Goal: Use online tool/utility: Utilize a website feature to perform a specific function

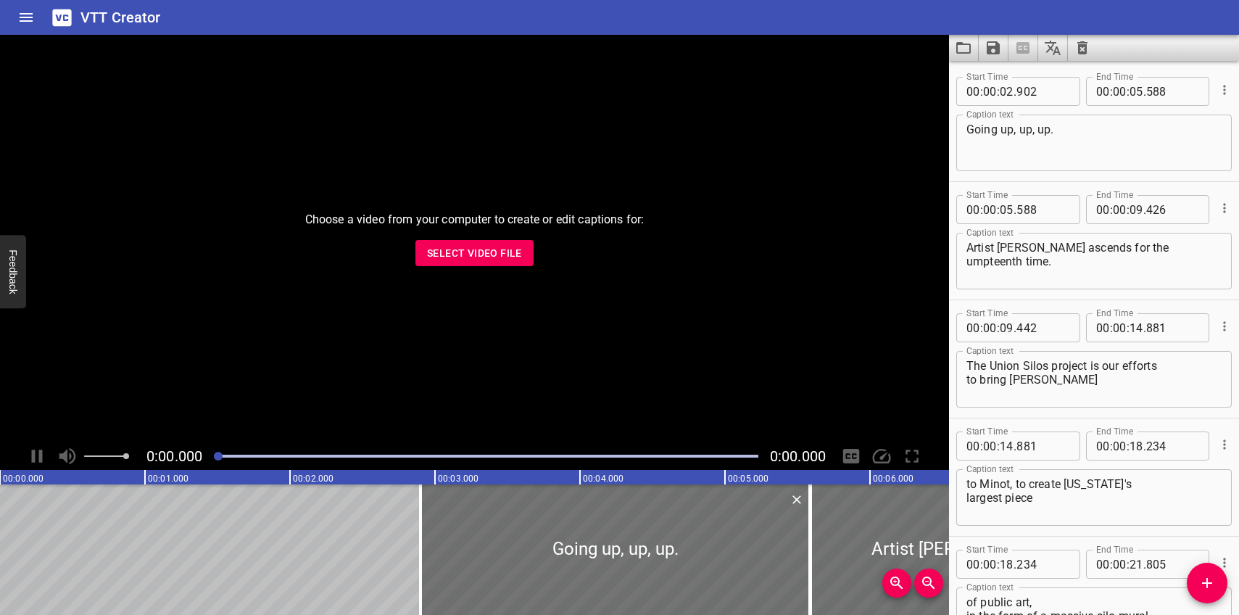
scroll to position [3421, 0]
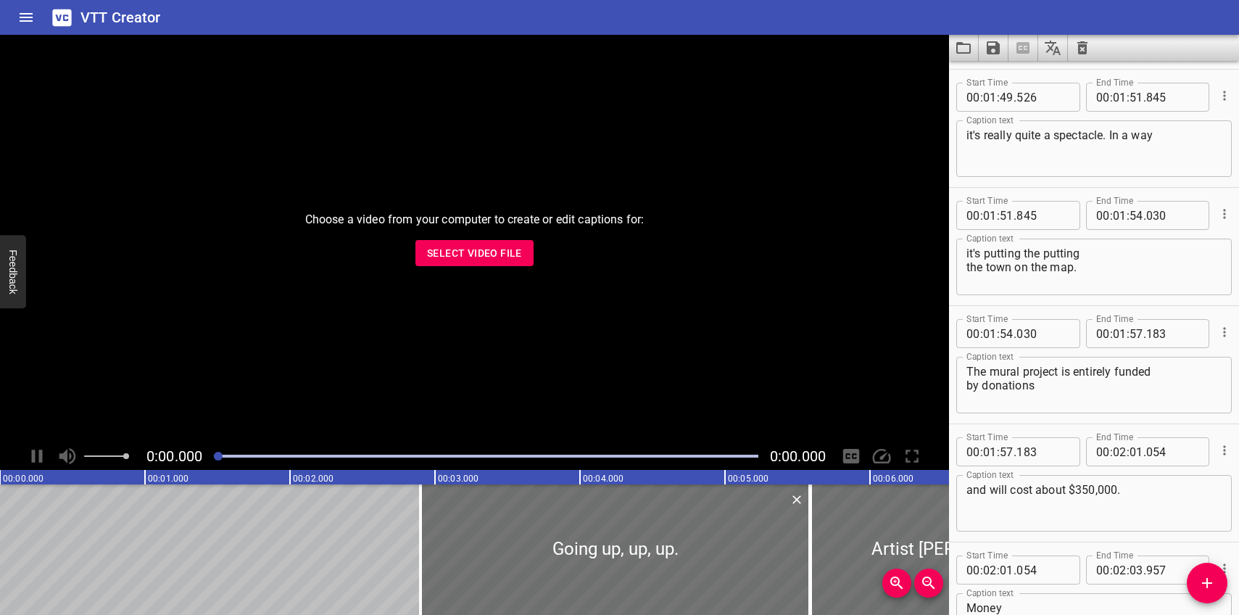
click at [965, 49] on icon "Load captions from file" at bounding box center [963, 47] width 17 height 17
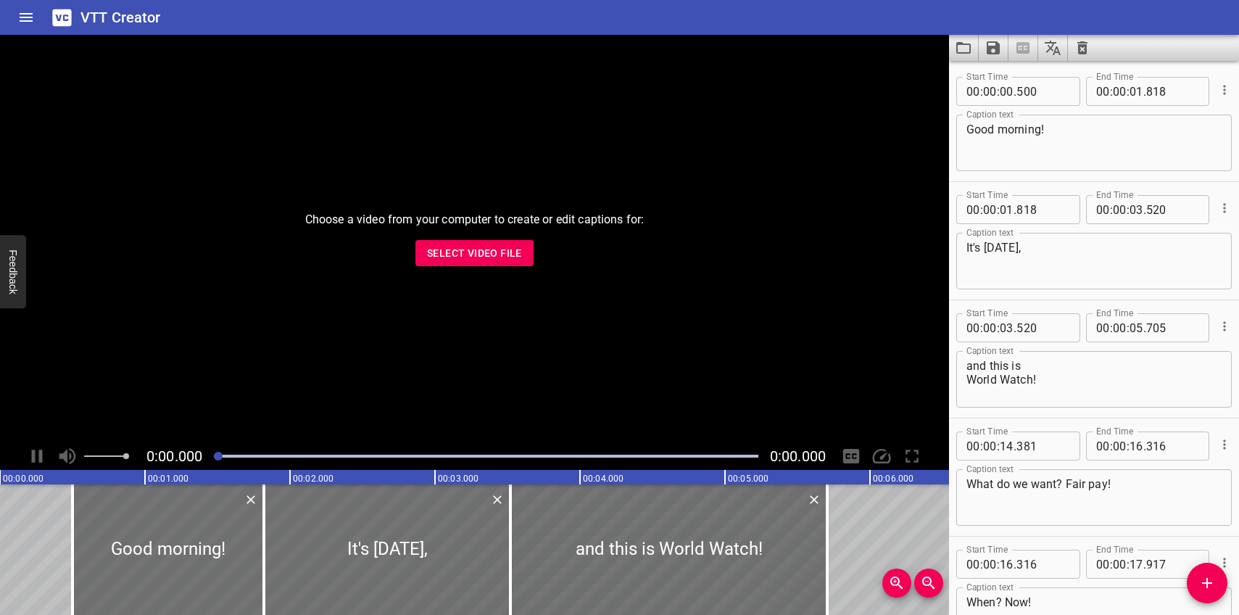
scroll to position [20317, 0]
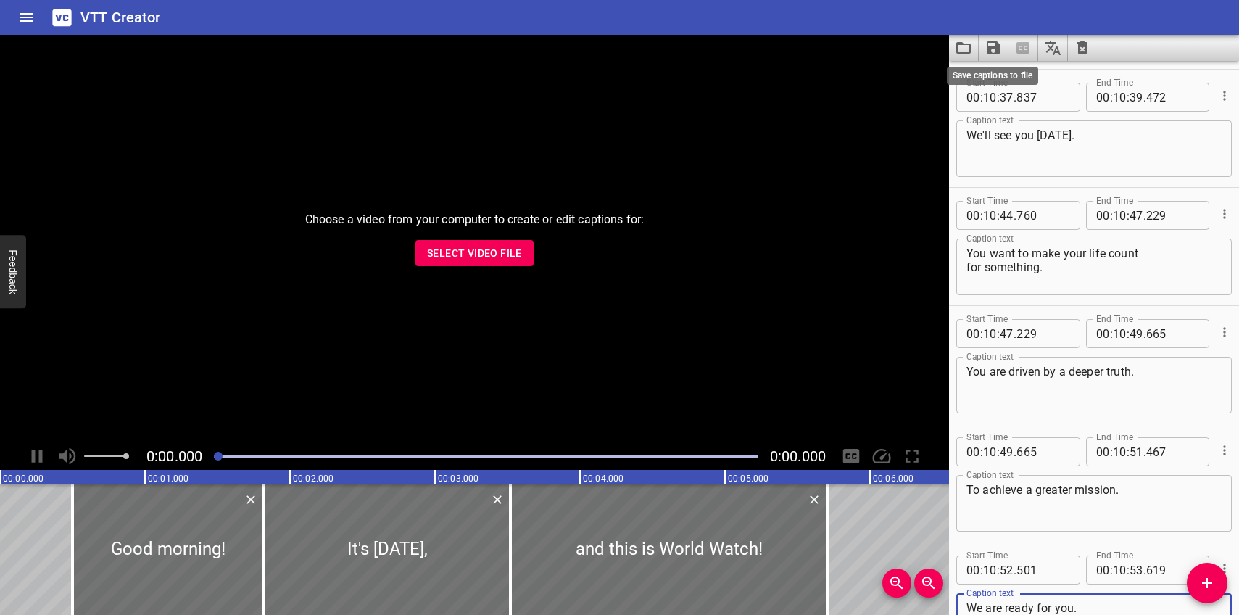
type textarea "We are ready for you."
click at [992, 48] on icon "Save captions to file" at bounding box center [993, 47] width 13 height 13
click at [1000, 74] on li "Save to VTT file" at bounding box center [1032, 80] width 107 height 26
click at [955, 45] on icon "Load captions from file" at bounding box center [963, 47] width 17 height 17
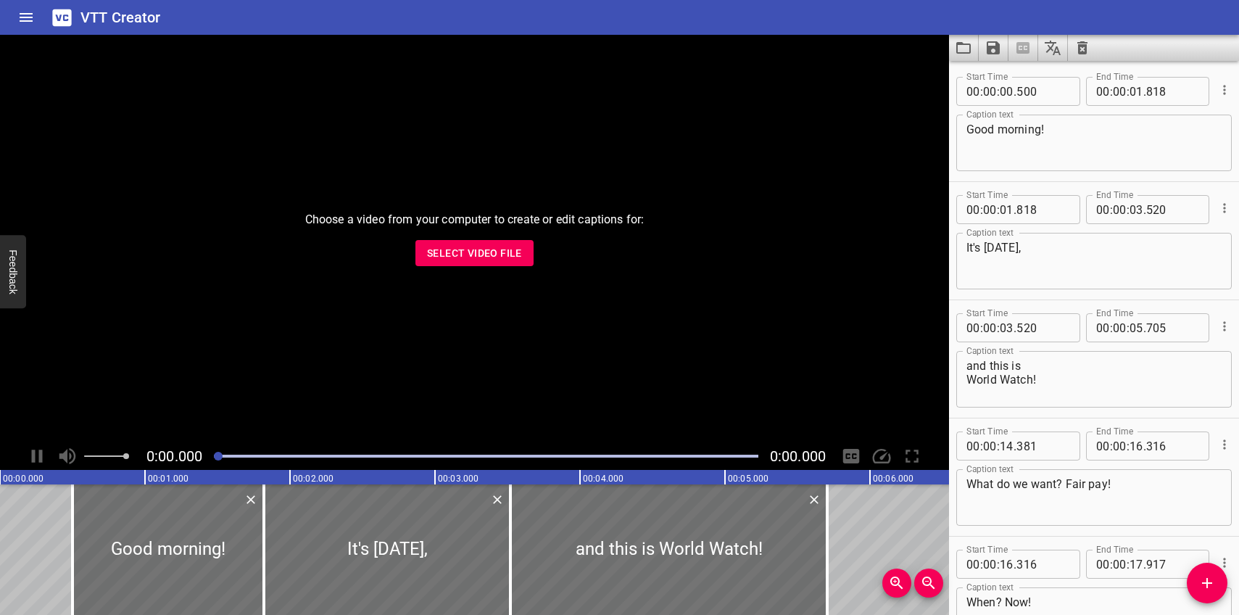
scroll to position [20198, 0]
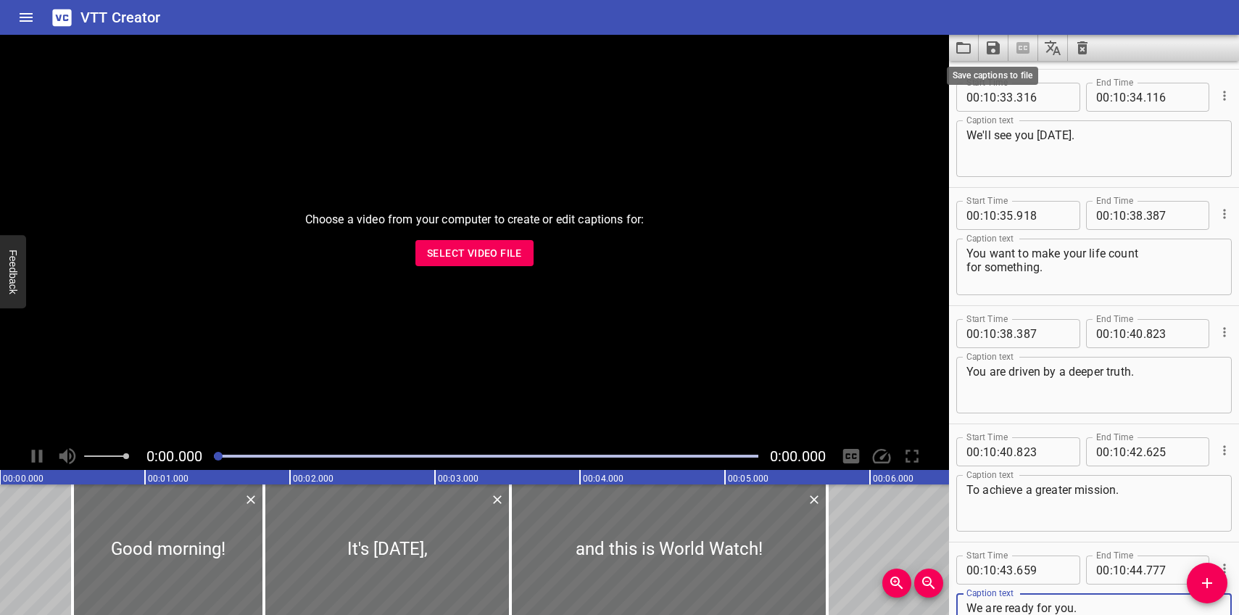
type textarea "We are ready for you."
click at [993, 46] on icon "Save captions to file" at bounding box center [993, 47] width 13 height 13
click at [1004, 75] on li "Save to VTT file" at bounding box center [1032, 80] width 107 height 26
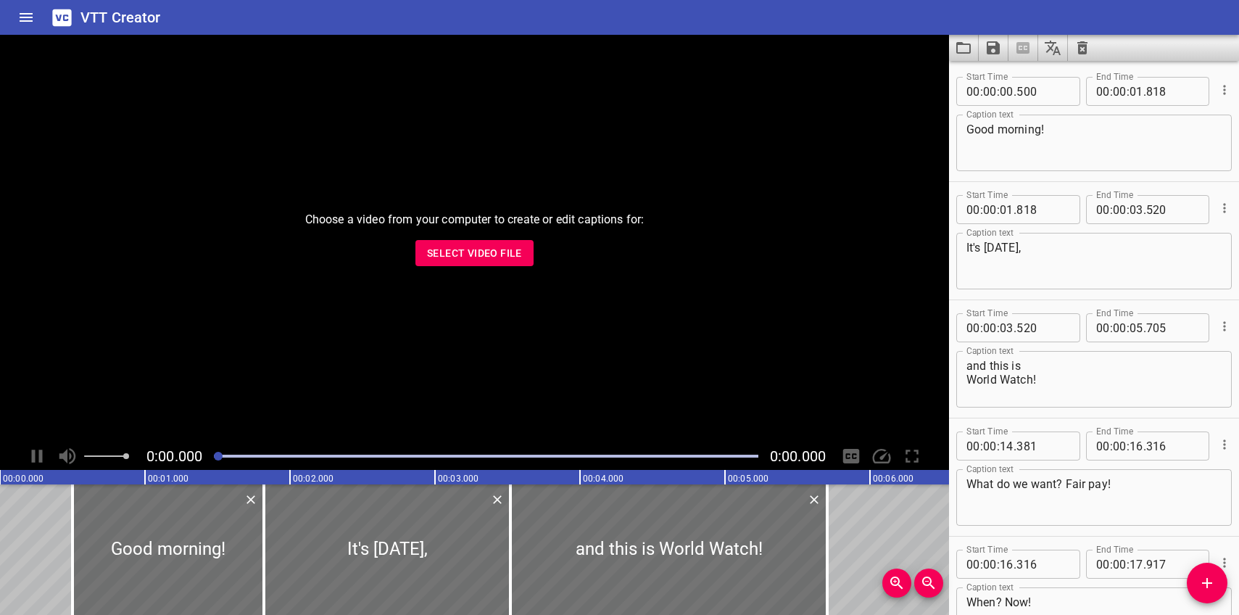
scroll to position [20198, 0]
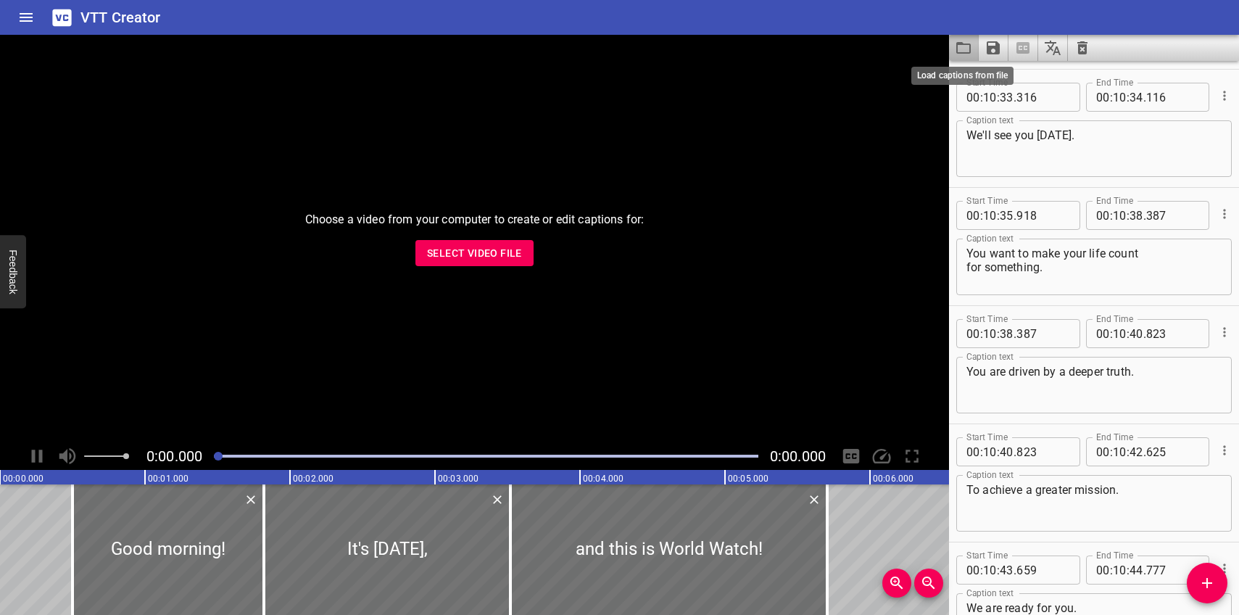
click at [962, 46] on icon "Load captions from file" at bounding box center [963, 47] width 17 height 17
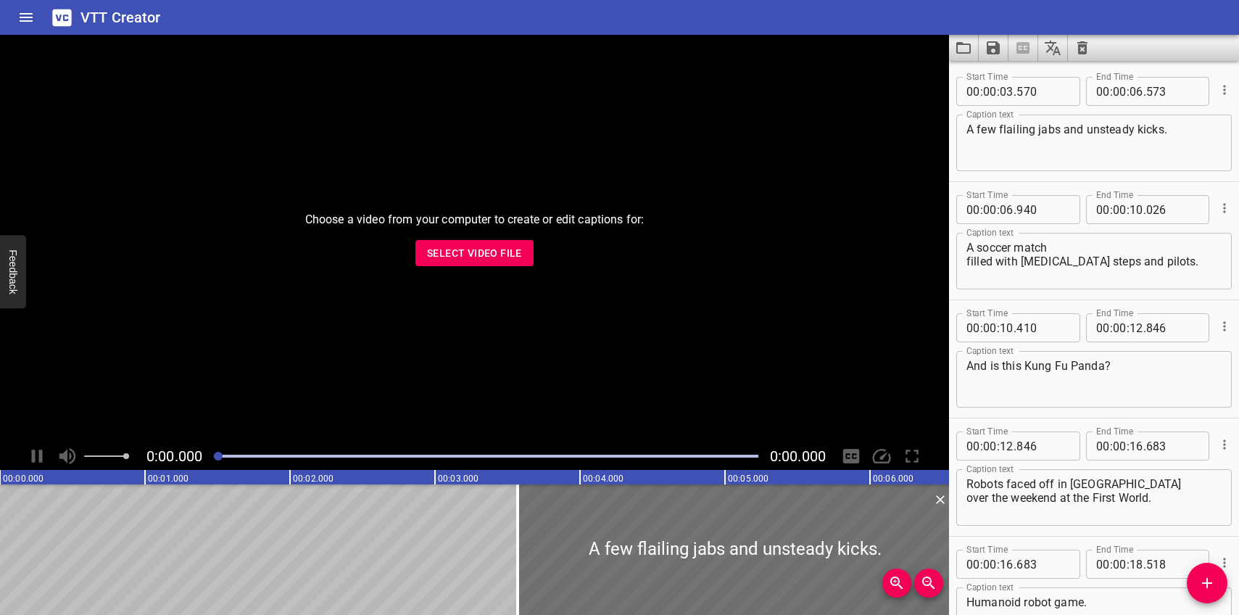
scroll to position [3775, 0]
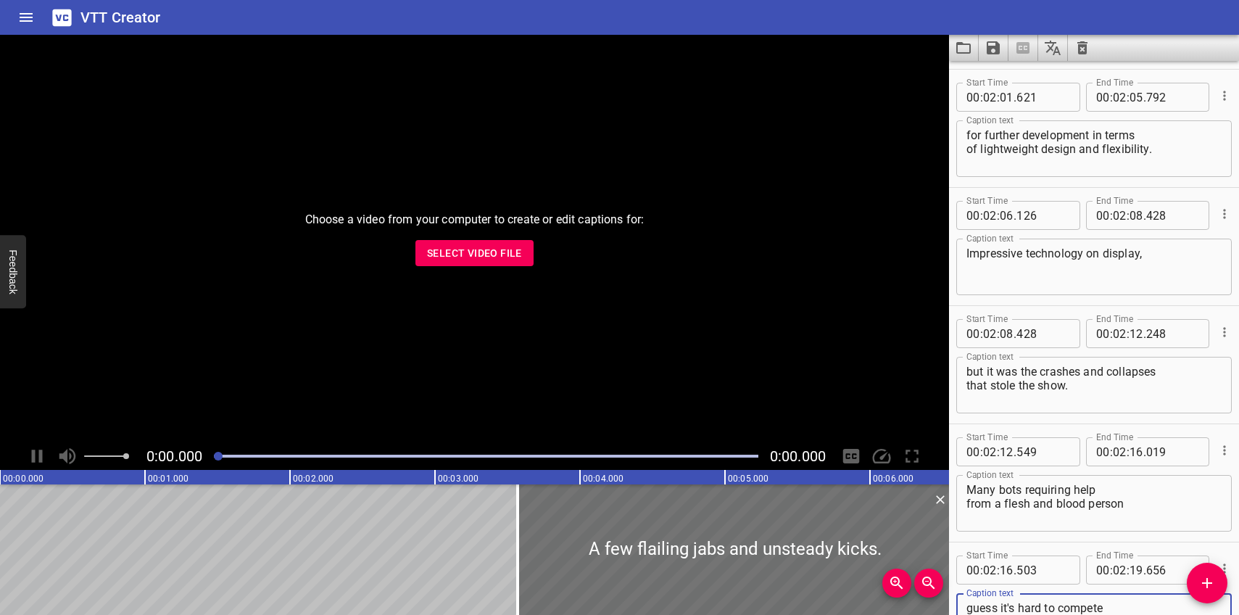
type textarea "guess it's hard to compete with the original creator's handiwork."
click at [996, 49] on icon "Save captions to file" at bounding box center [993, 47] width 13 height 13
click at [1003, 78] on li "Save to VTT file" at bounding box center [1032, 80] width 107 height 26
